Goal: Task Accomplishment & Management: Use online tool/utility

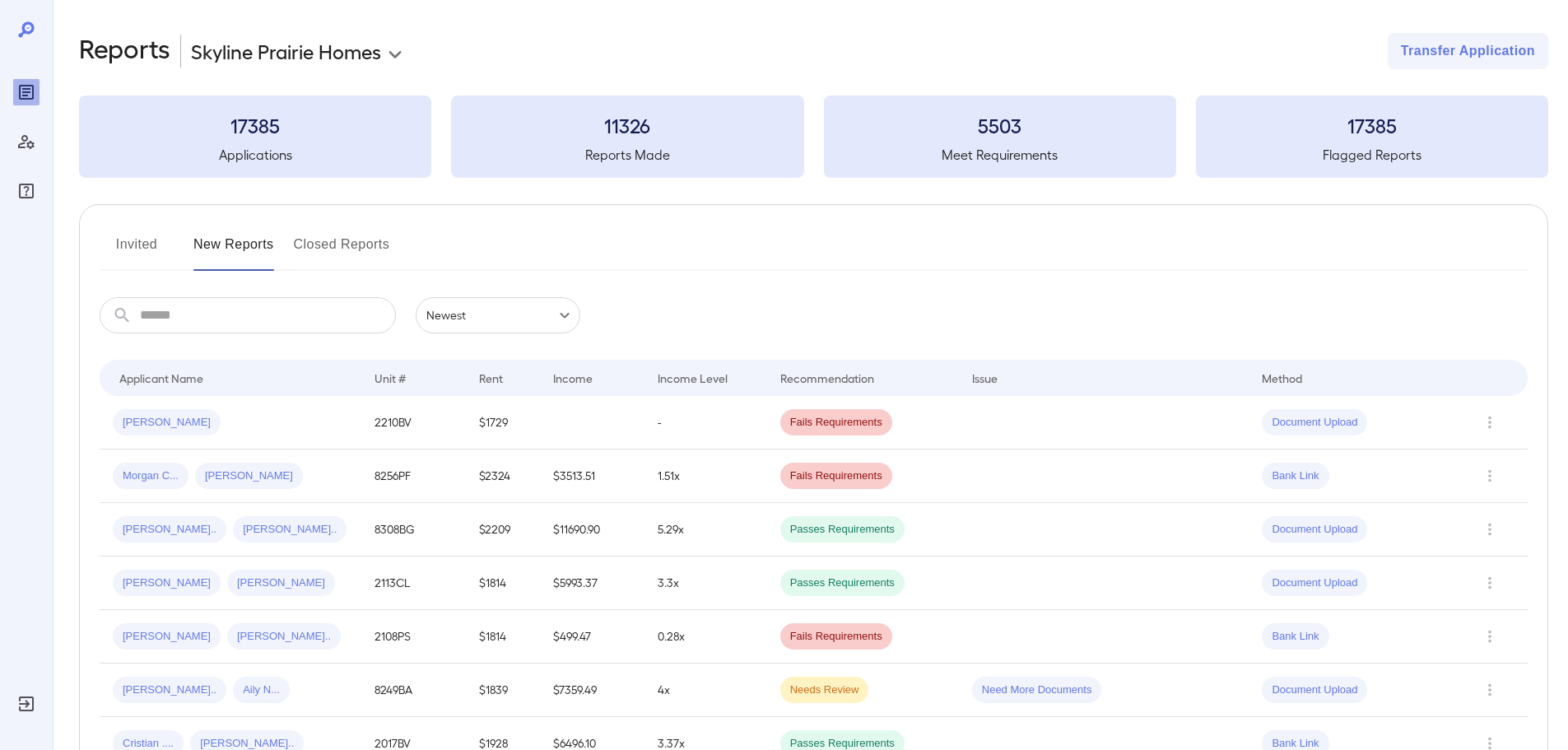
click at [129, 243] on button "Invited" at bounding box center [136, 250] width 74 height 39
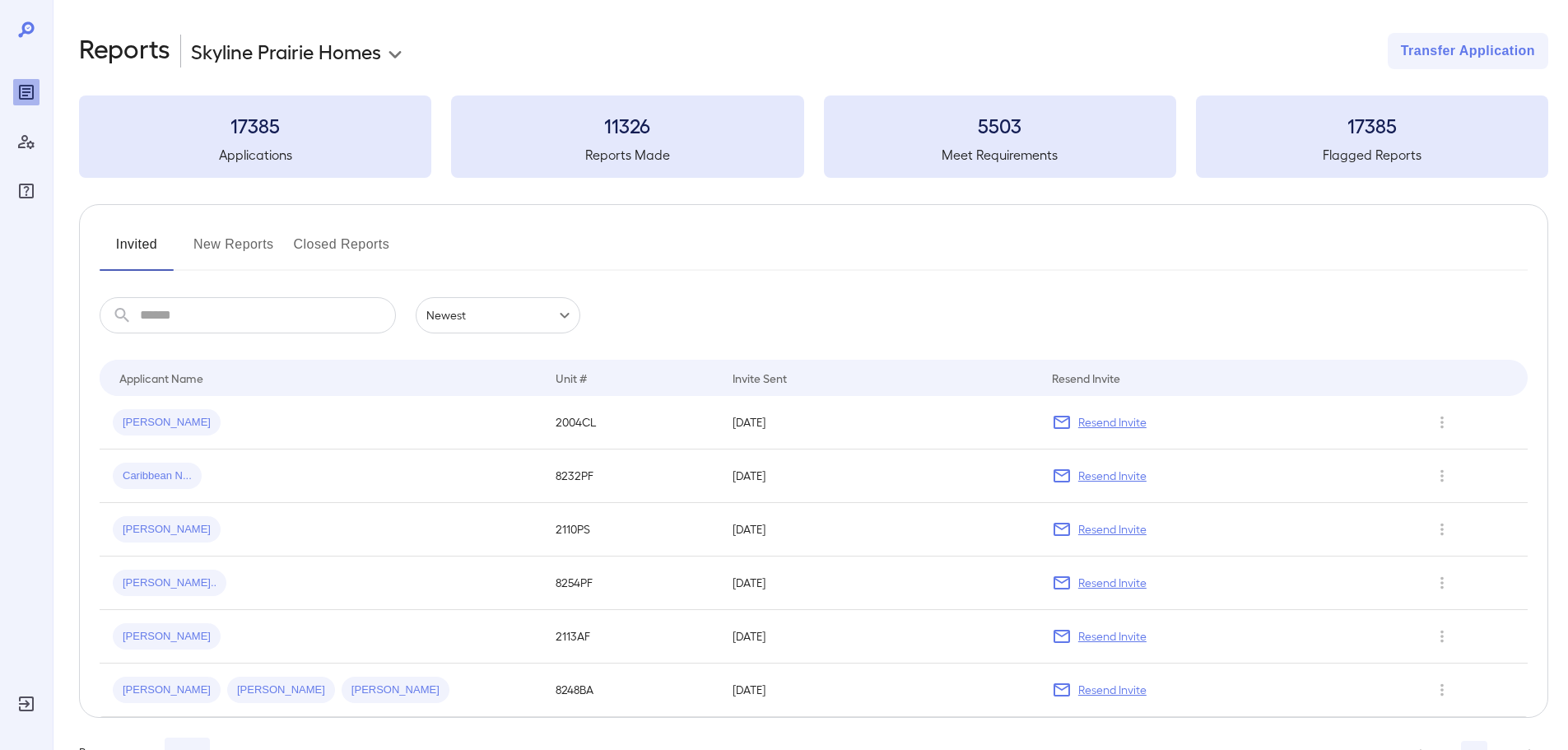
click at [231, 242] on button "New Reports" at bounding box center [234, 250] width 81 height 39
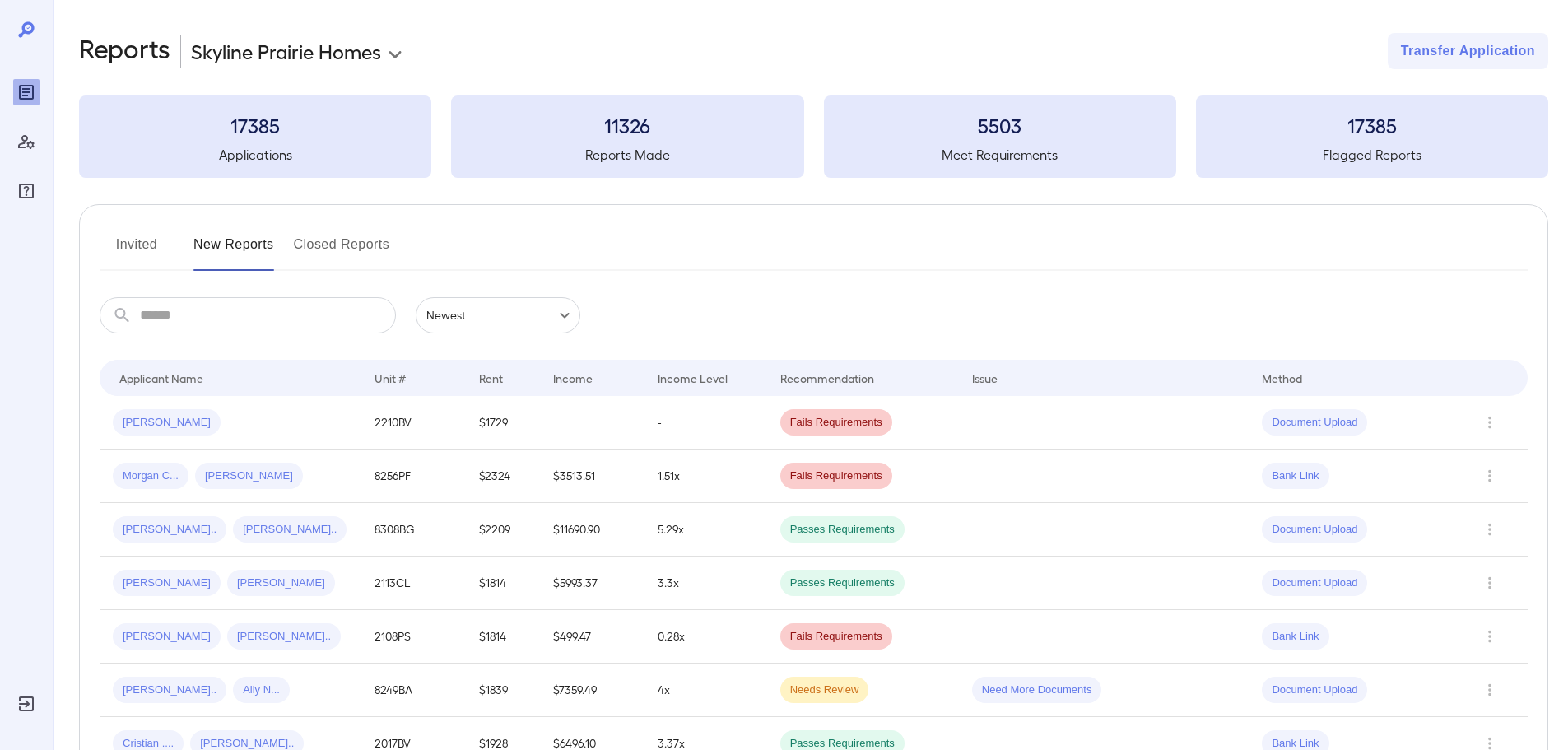
click at [122, 233] on button "Invited" at bounding box center [136, 250] width 74 height 39
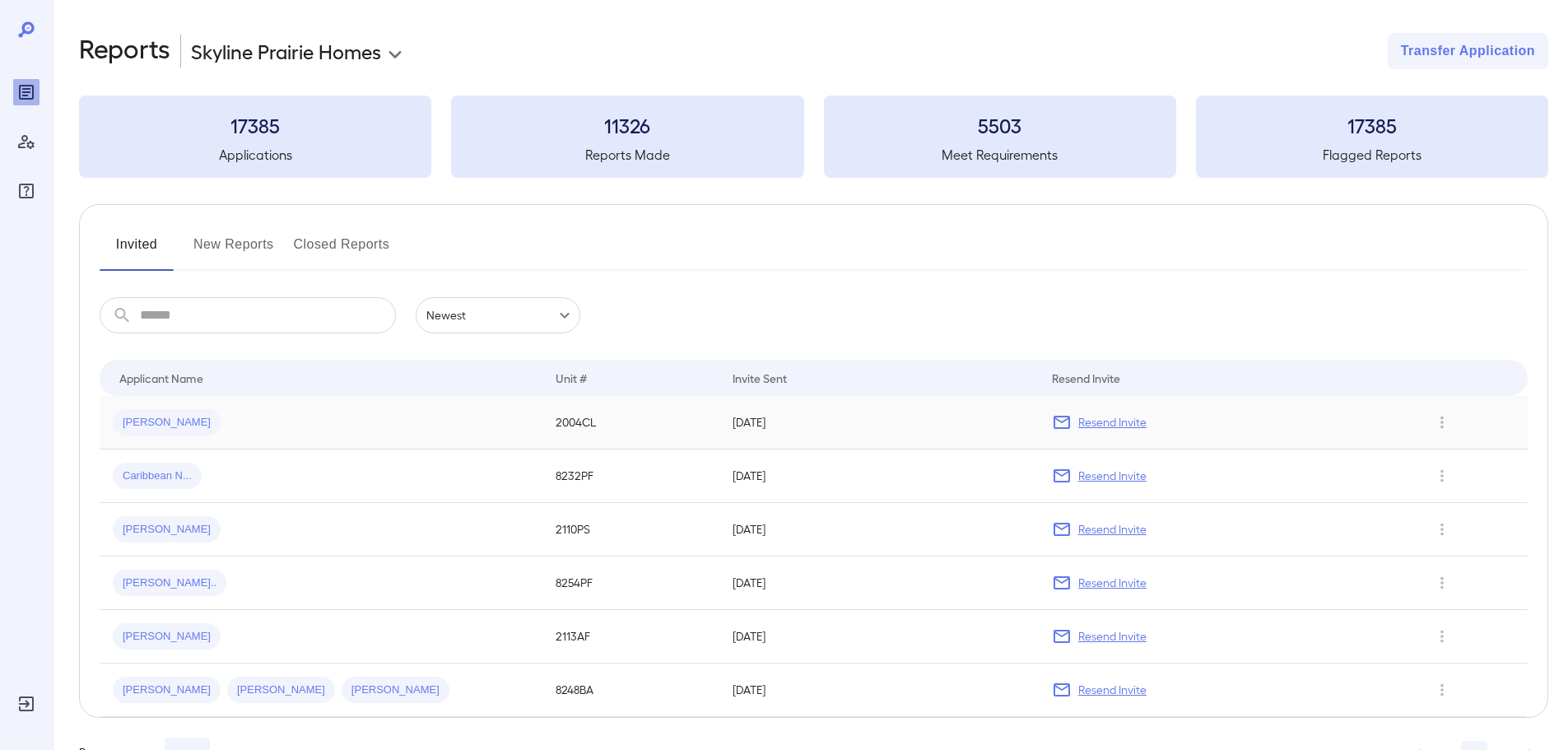
click at [321, 418] on div "[PERSON_NAME]" at bounding box center [321, 422] width 416 height 26
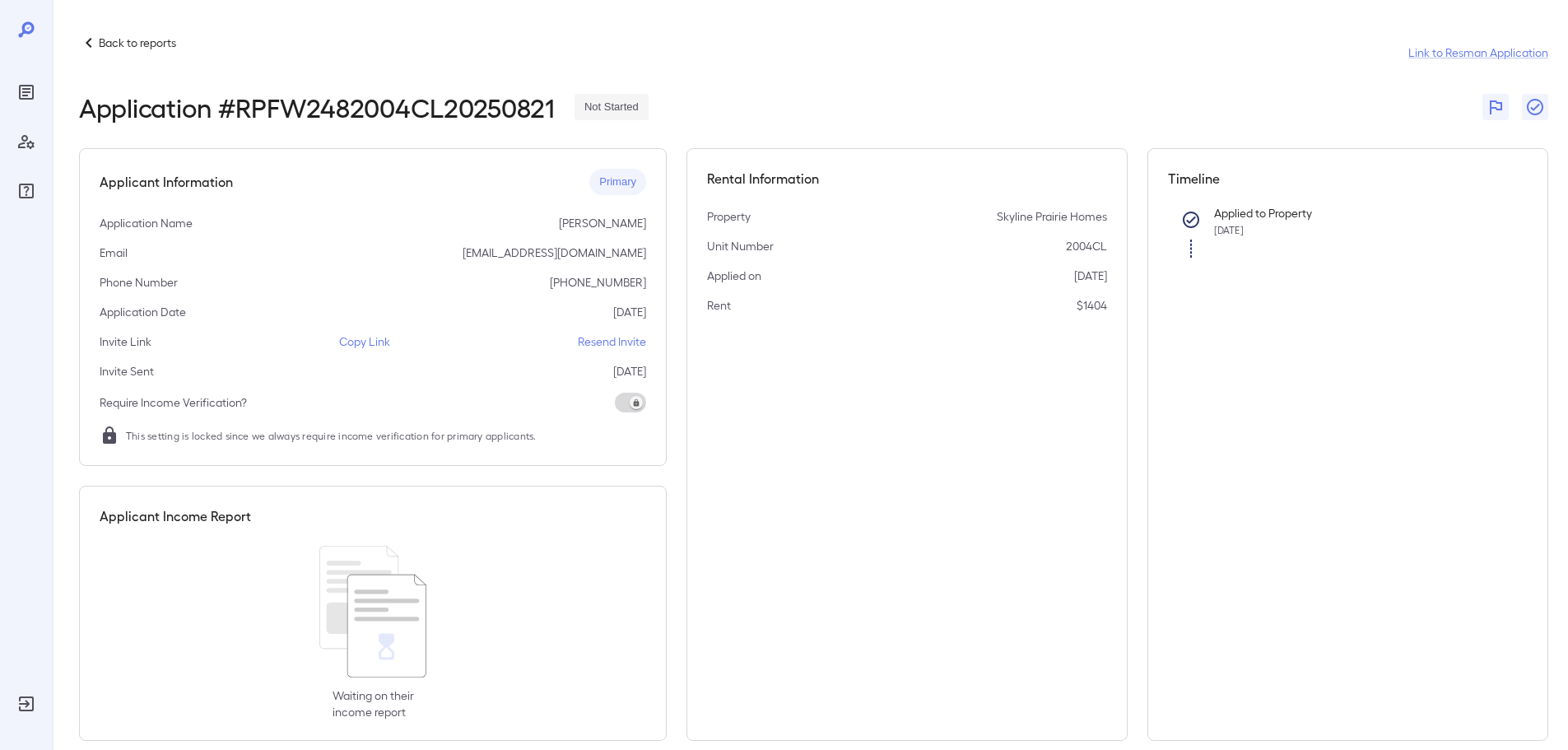
click at [615, 347] on p "Resend Invite" at bounding box center [612, 341] width 68 height 16
click at [131, 50] on p "Back to reports" at bounding box center [137, 42] width 78 height 16
